Goal: Information Seeking & Learning: Learn about a topic

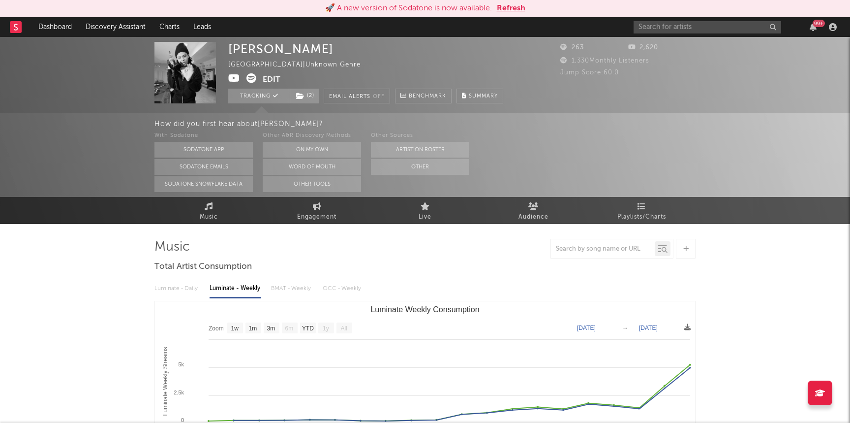
select select "1w"
select select "All"
click at [521, 11] on button "Refresh" at bounding box center [511, 8] width 29 height 12
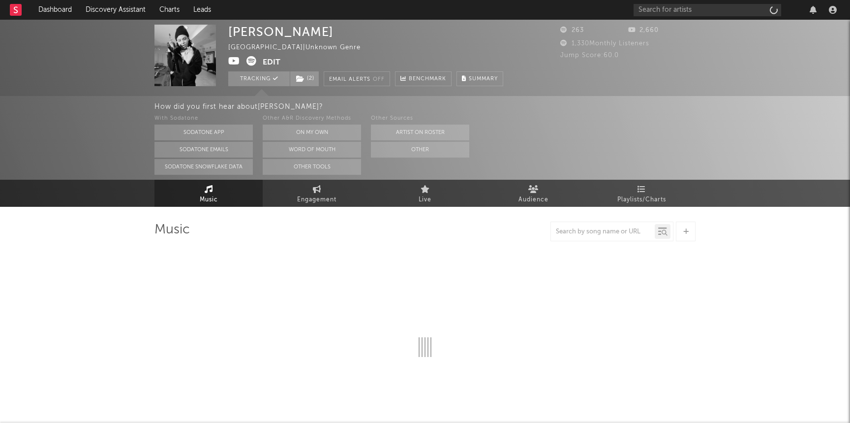
select select "1w"
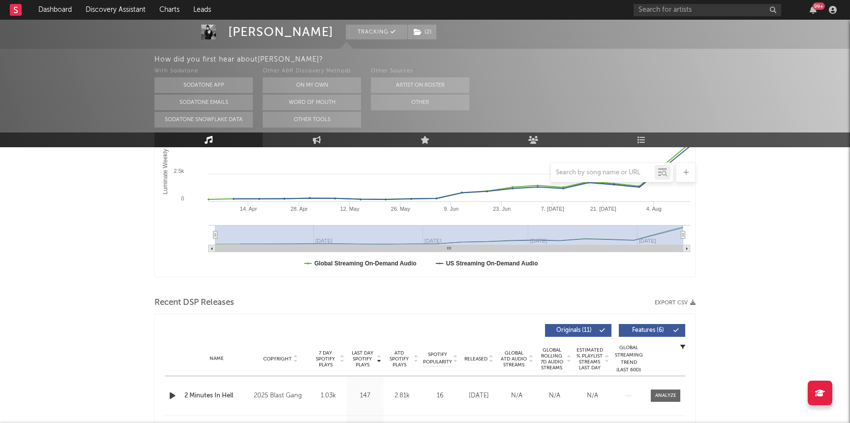
scroll to position [312, 0]
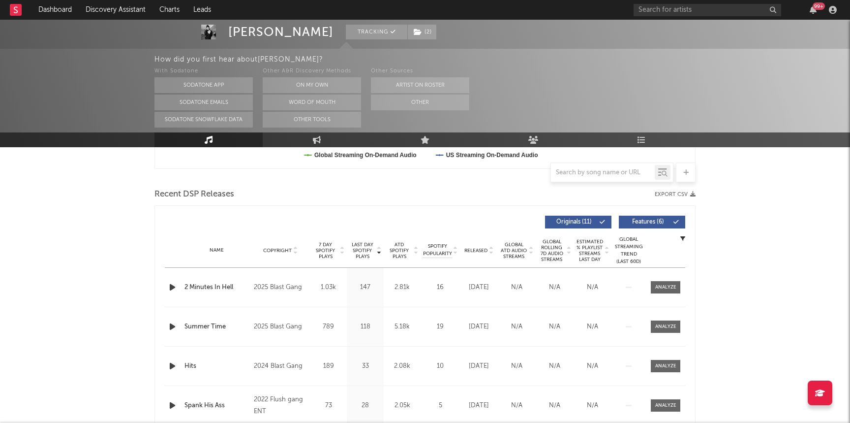
click at [664, 279] on div "Name 2 Minutes In Hell Copyright 2025 Blast Gang Label Blast Gang Album Names 2…" at bounding box center [425, 287] width 521 height 39
click at [670, 288] on div at bounding box center [665, 286] width 21 height 7
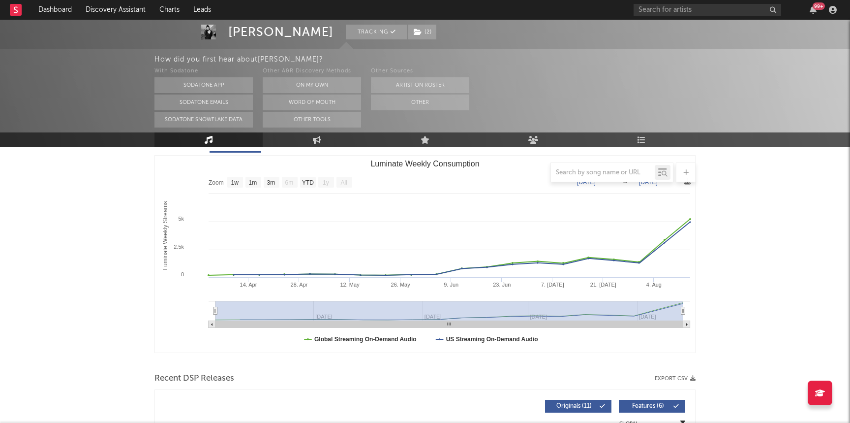
scroll to position [0, 0]
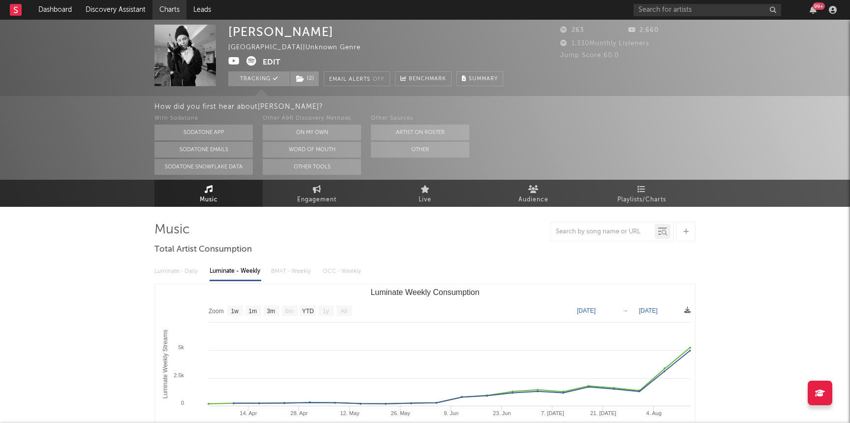
click at [173, 10] on link "Charts" at bounding box center [170, 10] width 34 height 20
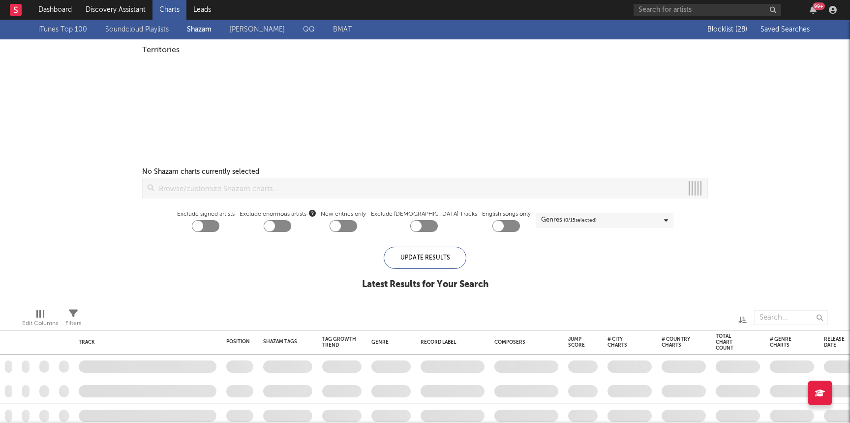
checkbox input "true"
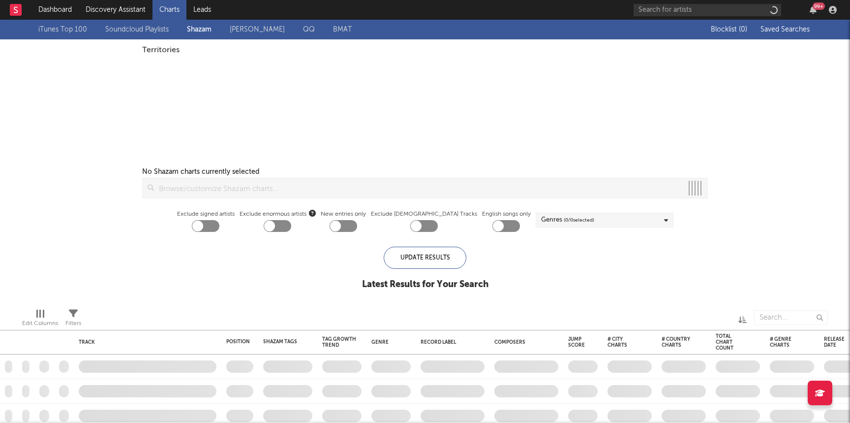
checkbox input "true"
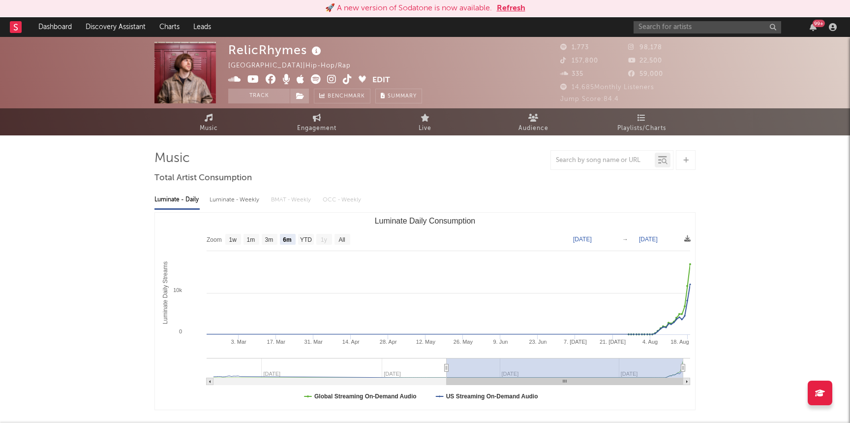
select select "6m"
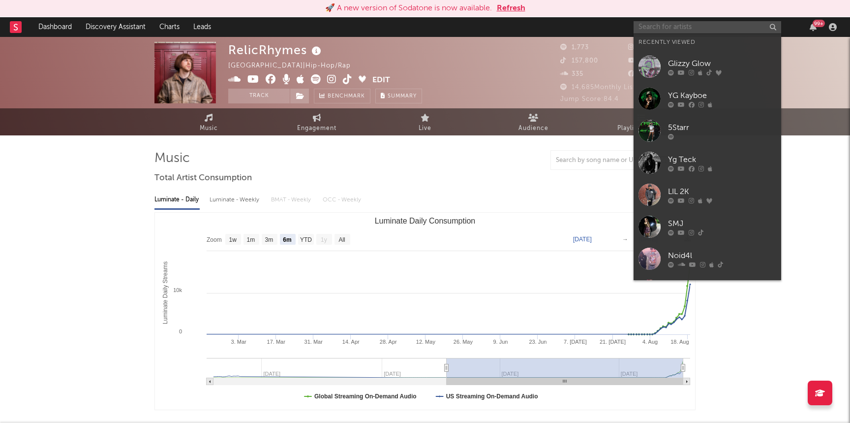
click at [657, 28] on input "text" at bounding box center [708, 27] width 148 height 12
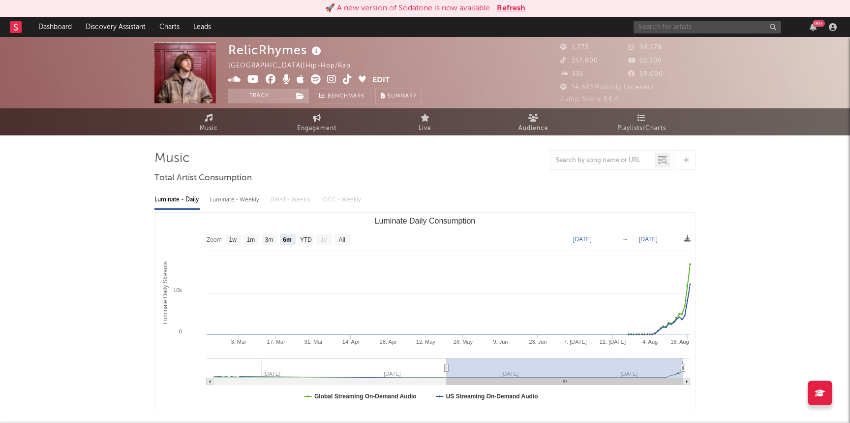
click at [512, 11] on button "Refresh" at bounding box center [511, 8] width 29 height 12
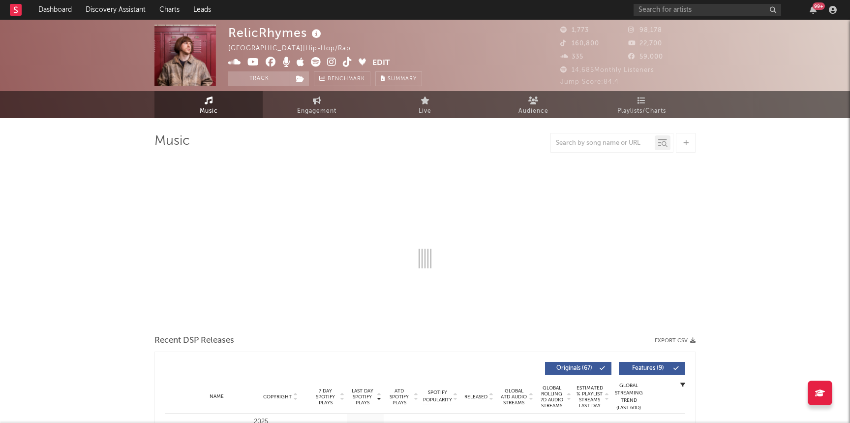
select select "6m"
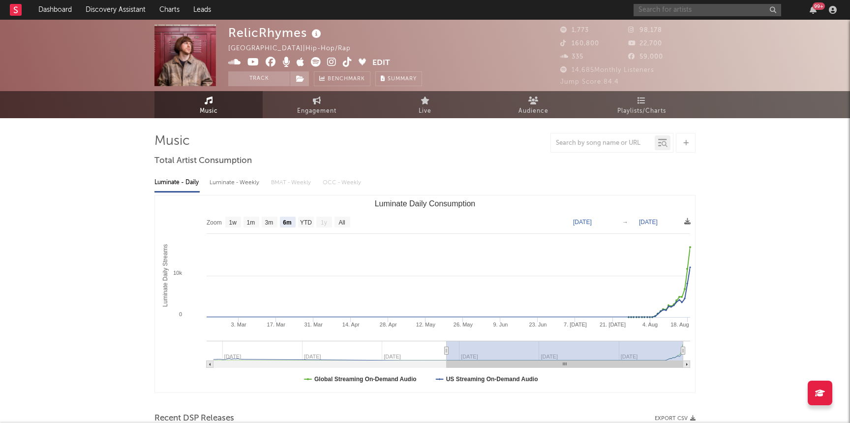
click at [692, 10] on input "text" at bounding box center [708, 10] width 148 height 12
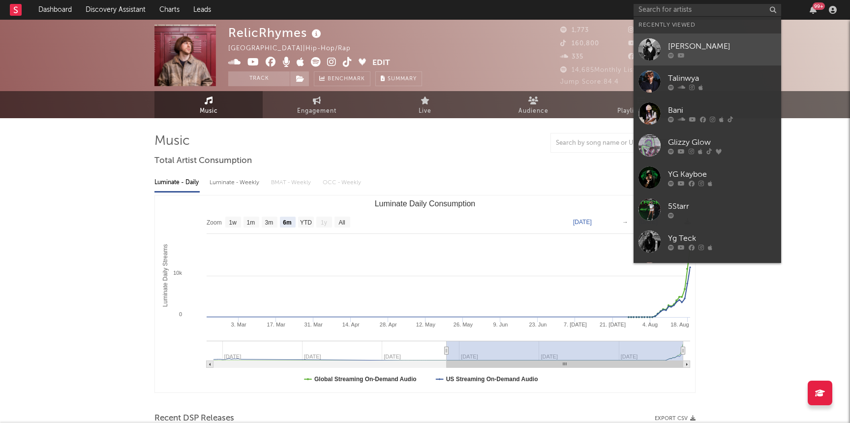
click at [672, 50] on div "[PERSON_NAME]" at bounding box center [722, 46] width 108 height 12
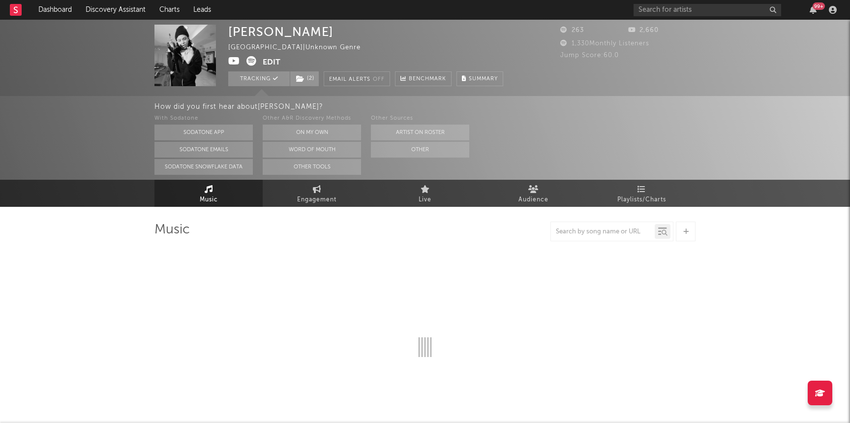
select select "1w"
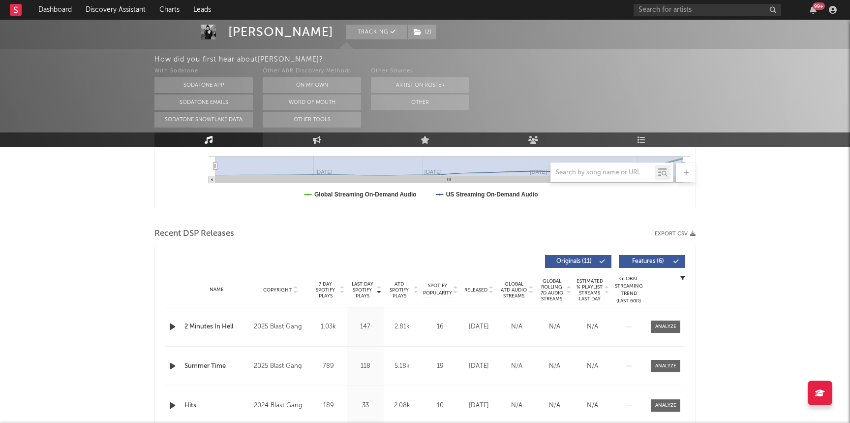
scroll to position [331, 0]
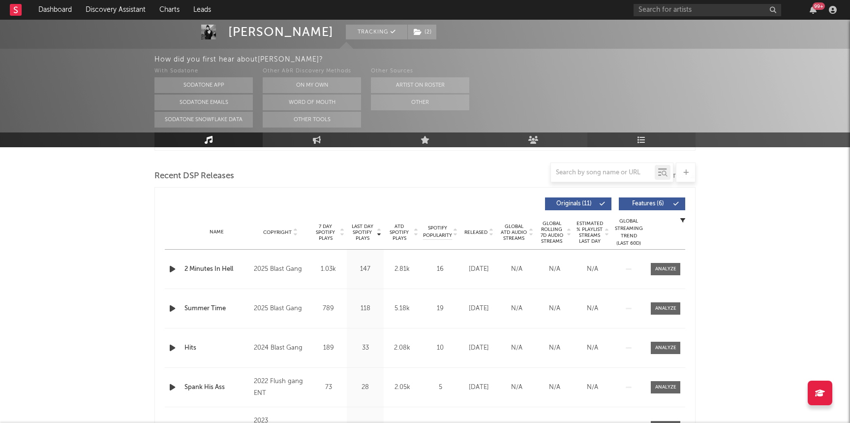
click at [638, 138] on icon at bounding box center [642, 140] width 8 height 8
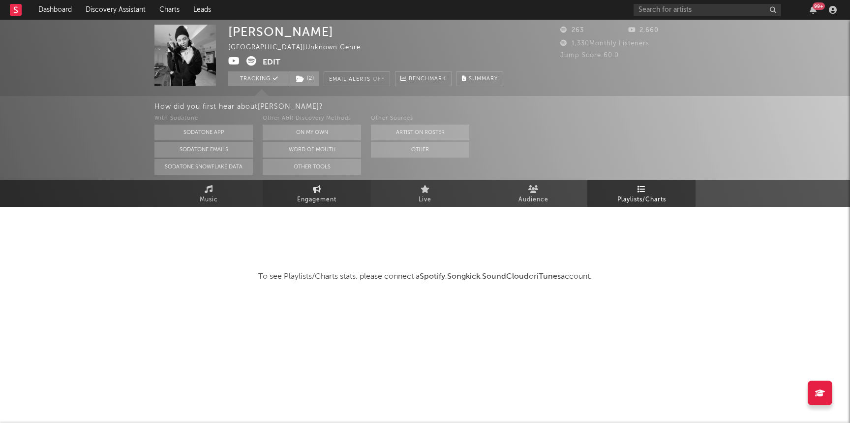
click at [314, 205] on span "Engagement" at bounding box center [316, 200] width 39 height 12
select select "1w"
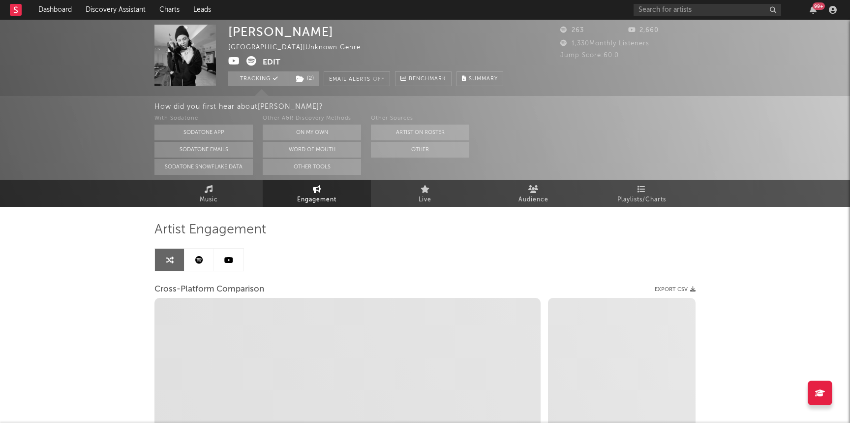
select select "1m"
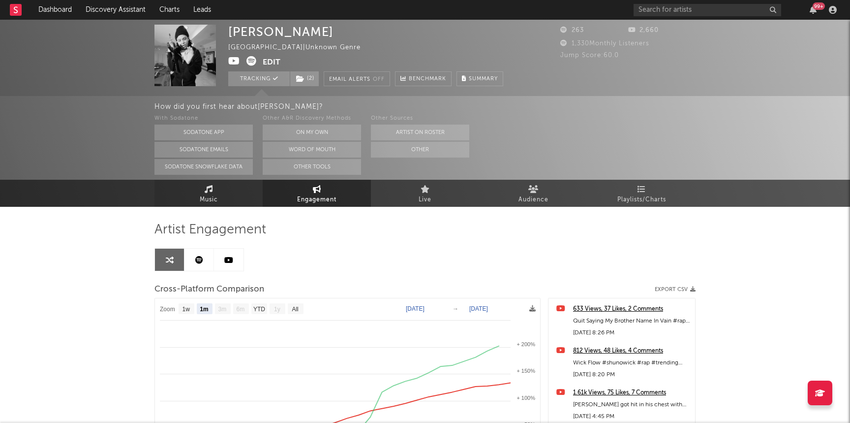
click at [197, 200] on link "Music" at bounding box center [208, 193] width 108 height 27
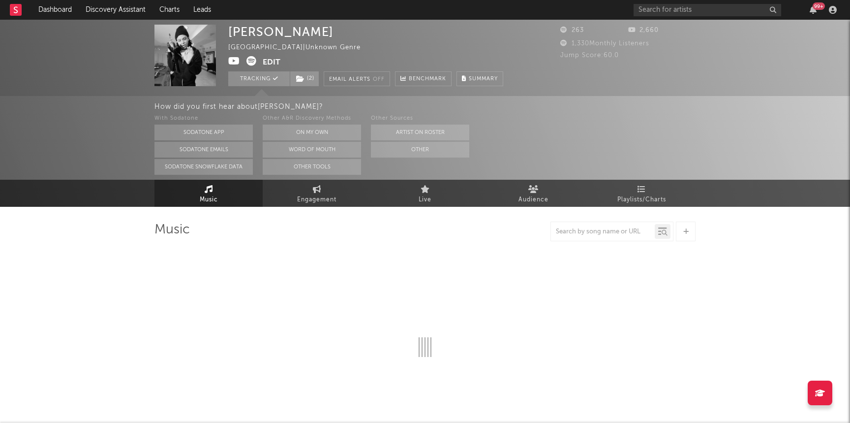
select select "1w"
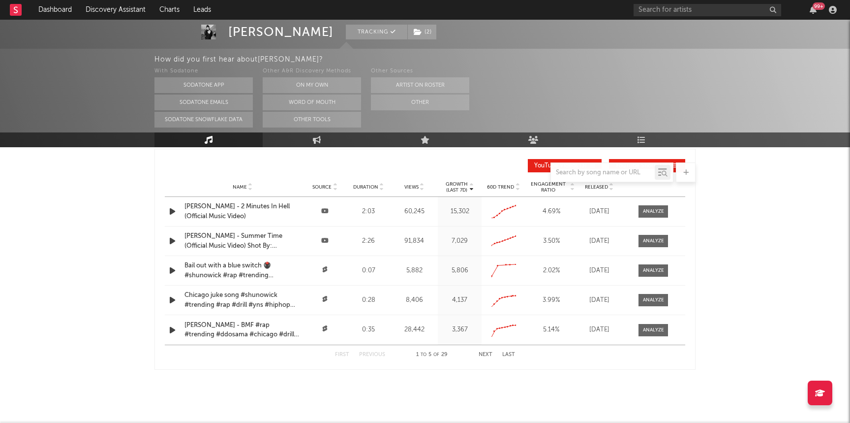
scroll to position [710, 0]
